Goal: Task Accomplishment & Management: Manage account settings

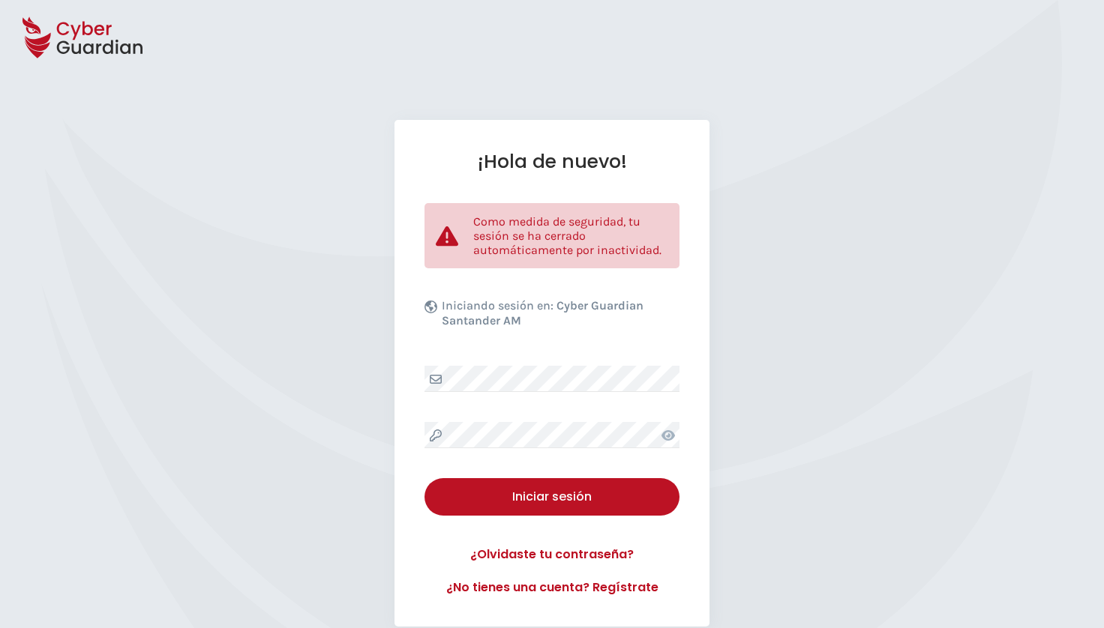
click at [537, 498] on div "Iniciar sesión" at bounding box center [552, 497] width 232 height 18
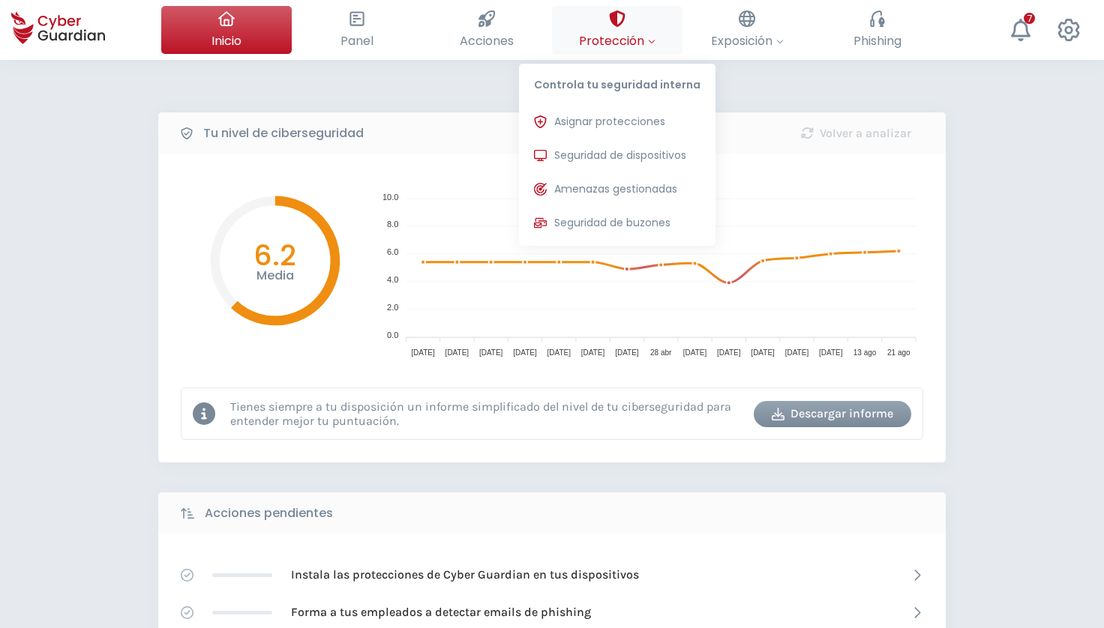
click at [667, 41] on button "Protección Controla tu seguridad interna Asignar protecciones Asigna las licenc…" at bounding box center [617, 30] width 130 height 48
click at [625, 124] on span "Asignar protecciones" at bounding box center [609, 122] width 111 height 16
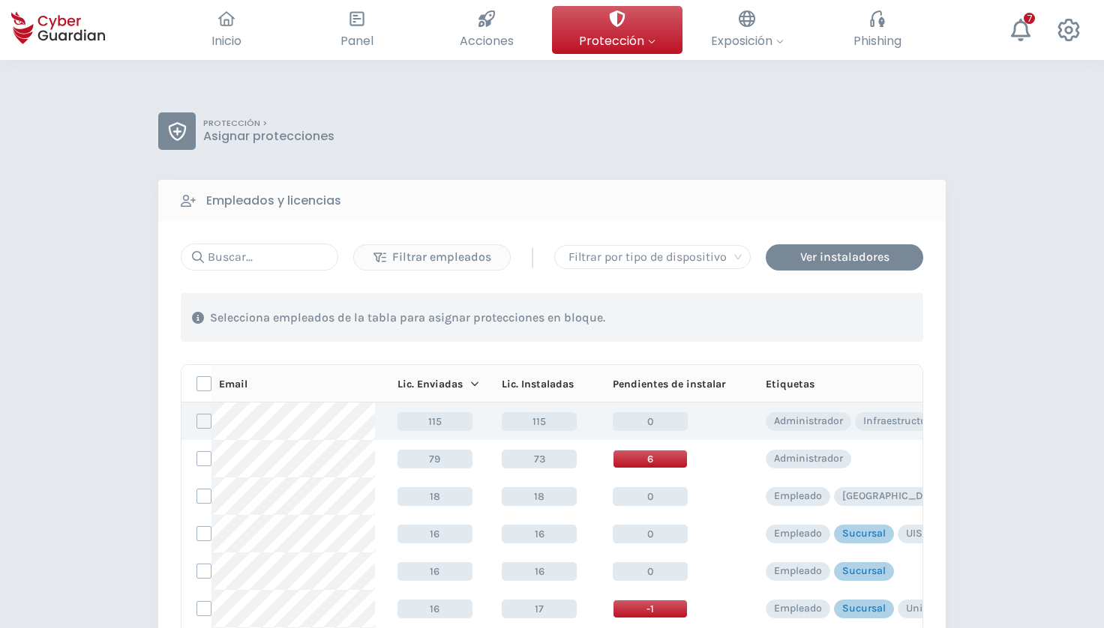
click at [209, 421] on label at bounding box center [203, 421] width 15 height 15
click at [197, 421] on input "checkbox" at bounding box center [197, 421] width 0 height 13
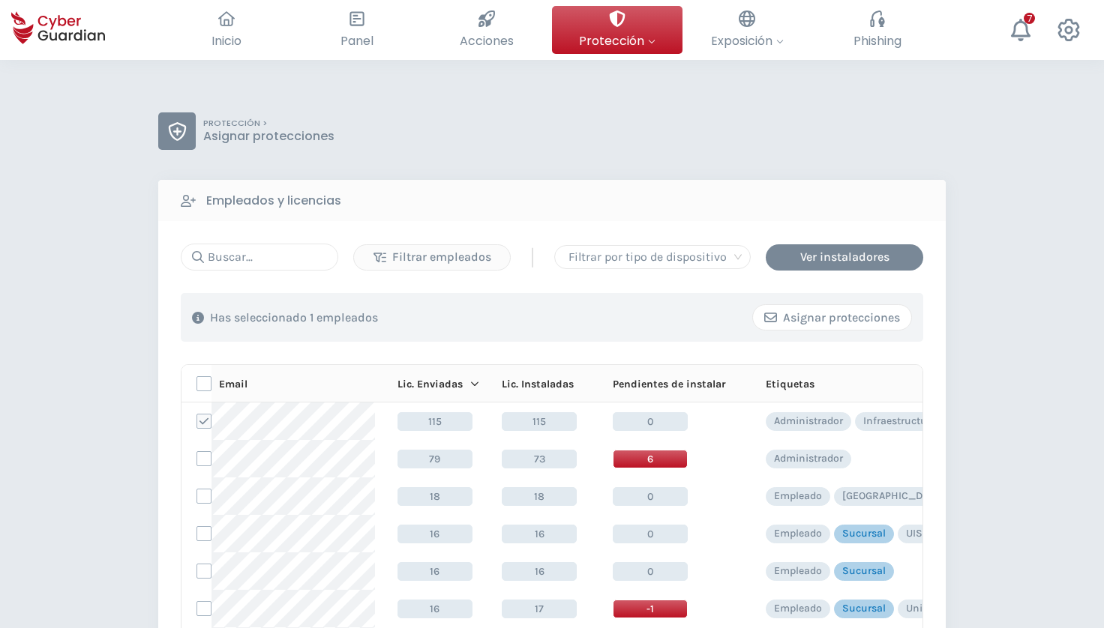
click at [805, 313] on div "Asignar protecciones" at bounding box center [832, 318] width 136 height 18
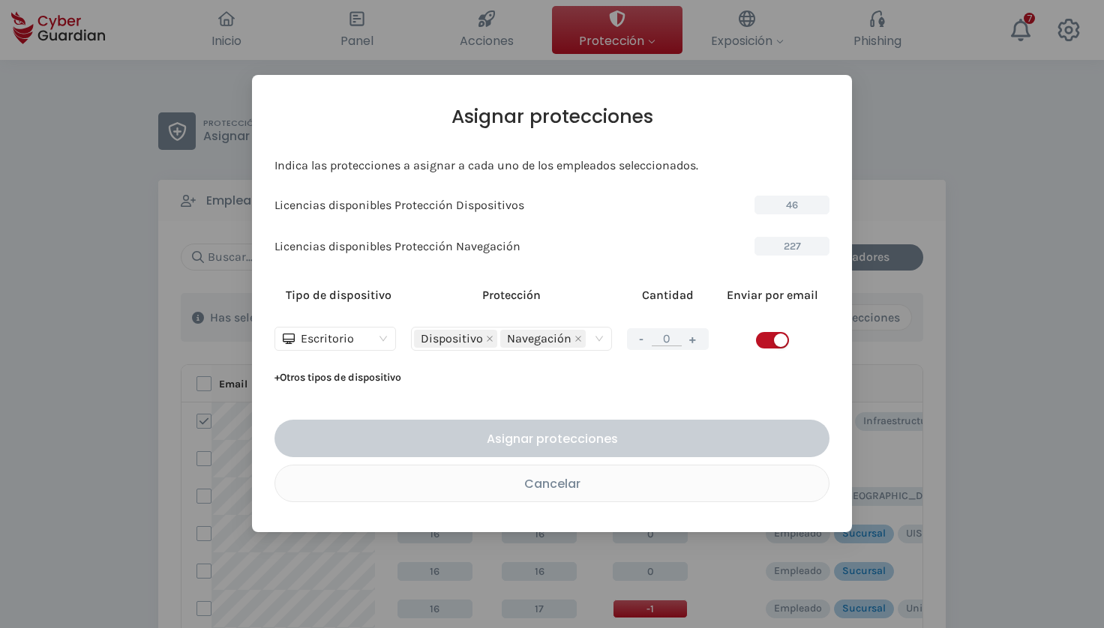
click at [694, 337] on button "+" at bounding box center [693, 339] width 18 height 19
type input "1"
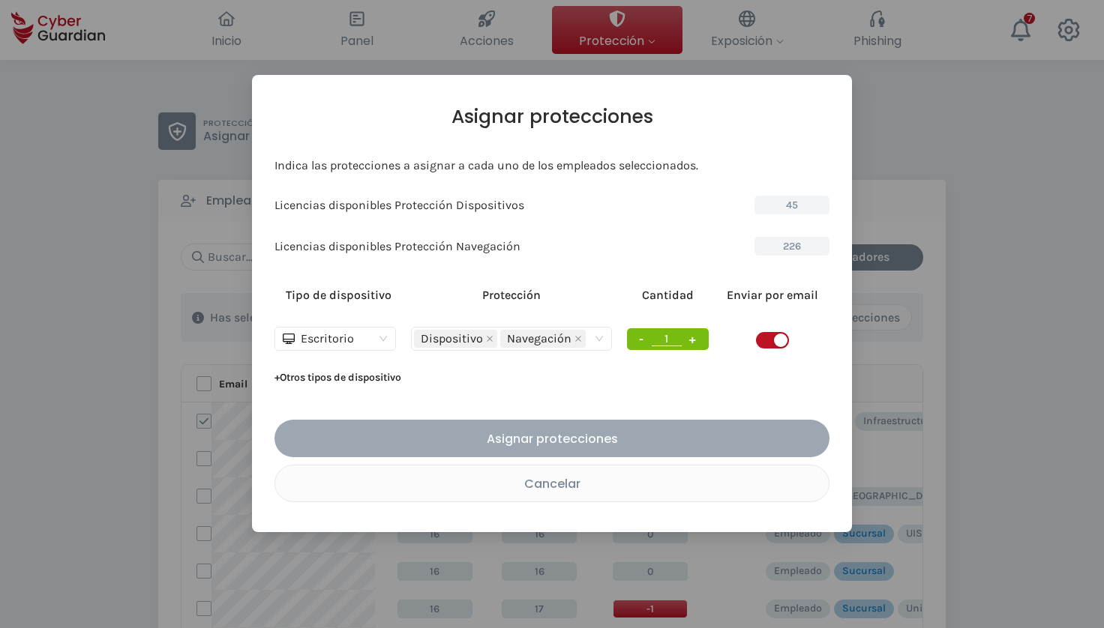
click at [544, 445] on div "Asignar protecciones" at bounding box center [552, 439] width 532 height 19
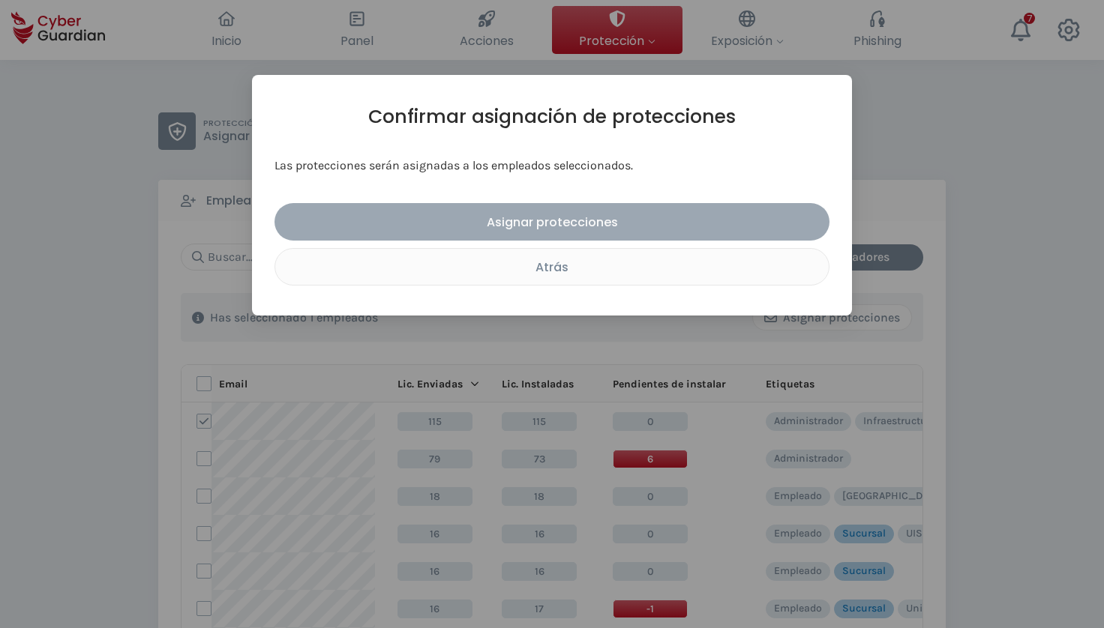
click at [567, 227] on div "Asignar protecciones" at bounding box center [552, 222] width 532 height 19
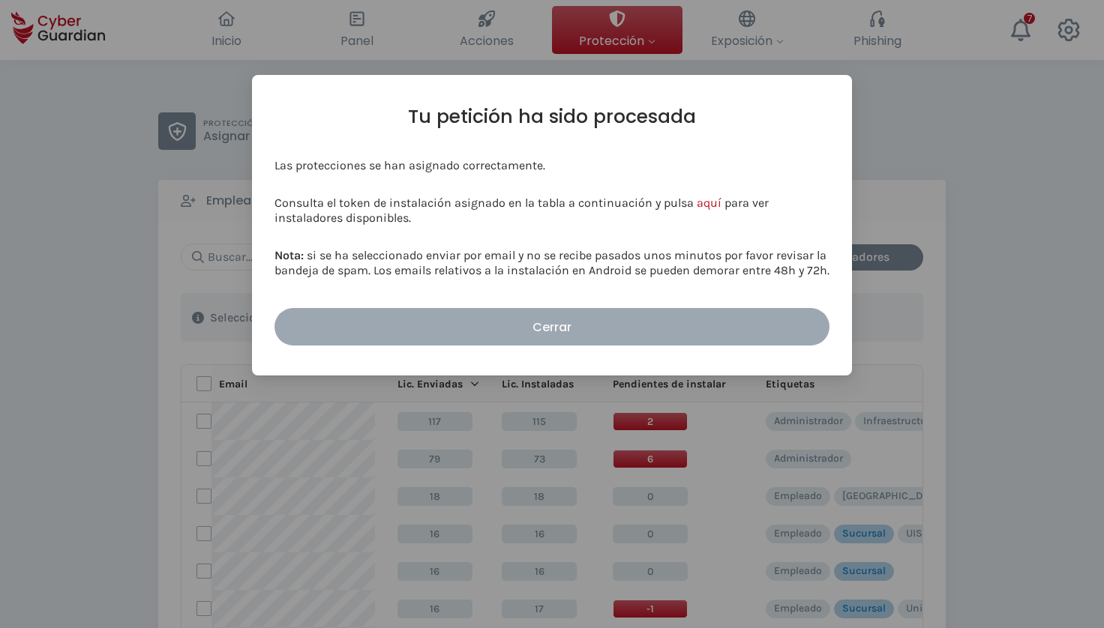
click at [543, 323] on div "Cerrar" at bounding box center [552, 327] width 532 height 19
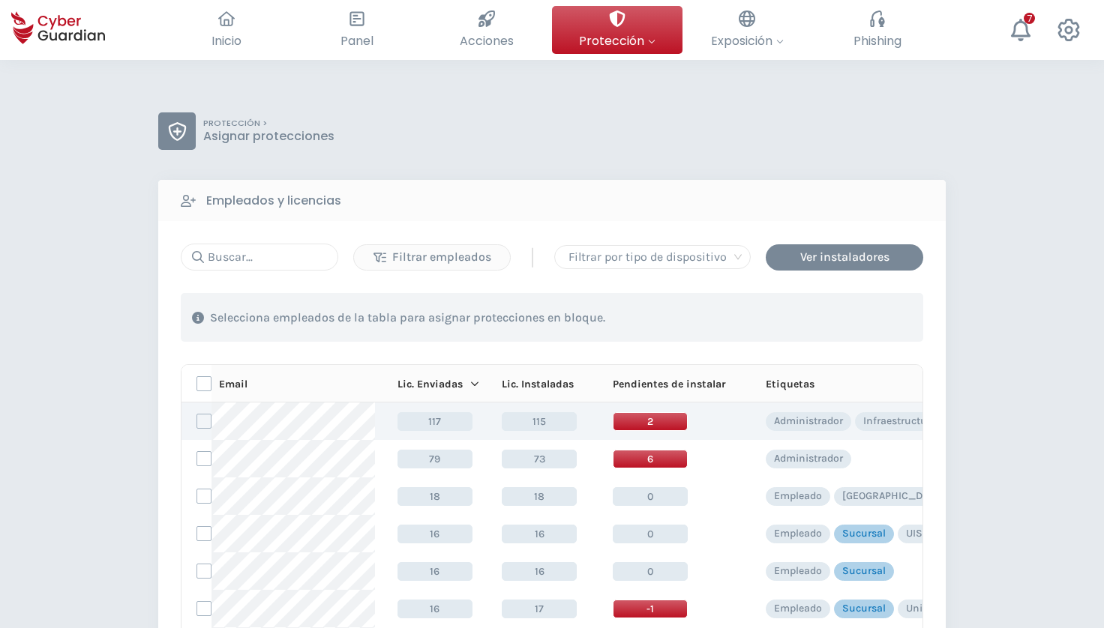
click at [645, 418] on span "2" at bounding box center [650, 421] width 75 height 19
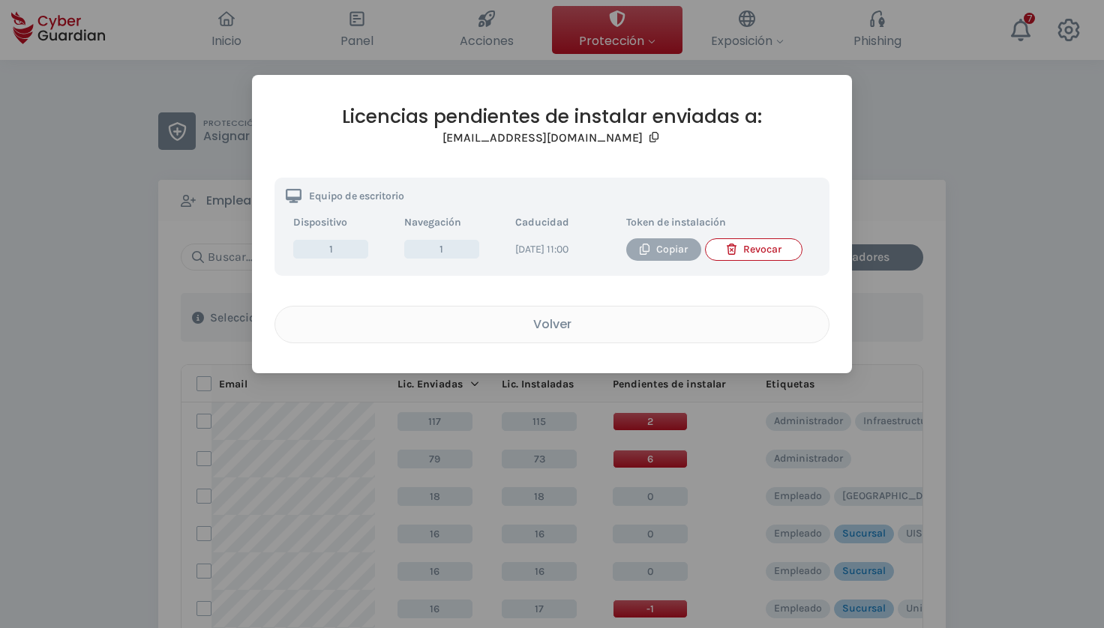
click at [671, 256] on div "Copiar" at bounding box center [663, 249] width 52 height 16
click at [744, 126] on h2 "Licencias pendientes de instalar enviadas a:" at bounding box center [551, 116] width 555 height 23
click at [547, 334] on div "Volver" at bounding box center [551, 324] width 531 height 19
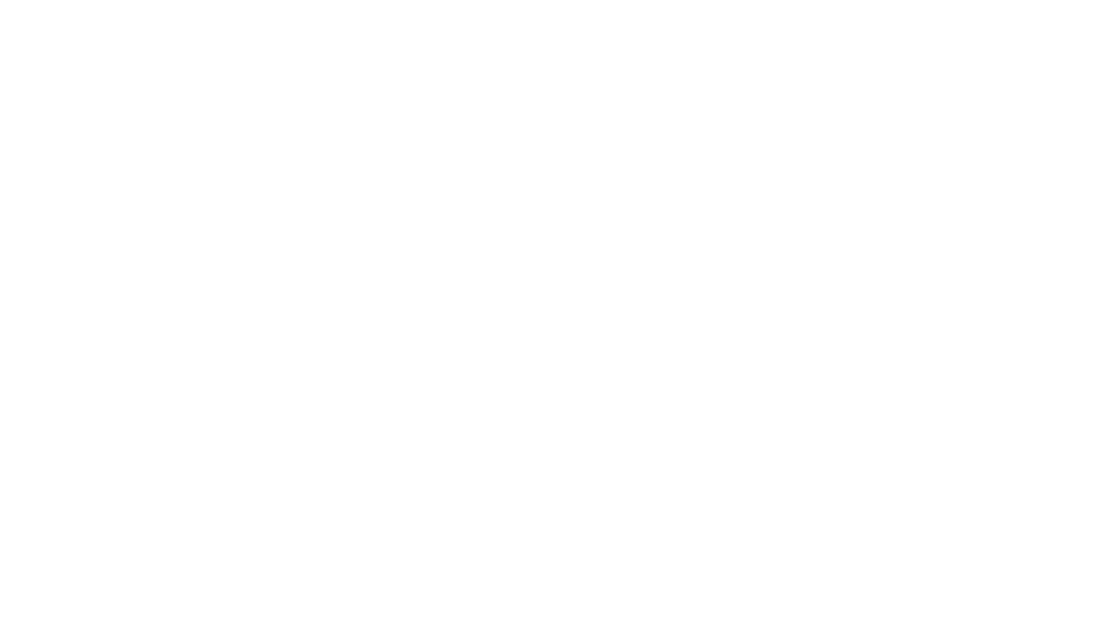
click at [363, 127] on body "Centro de preferencia de la privacidad Su privacidad Cookies técnicas Cookies d…" at bounding box center [552, 314] width 1104 height 628
